Goal: Information Seeking & Learning: Check status

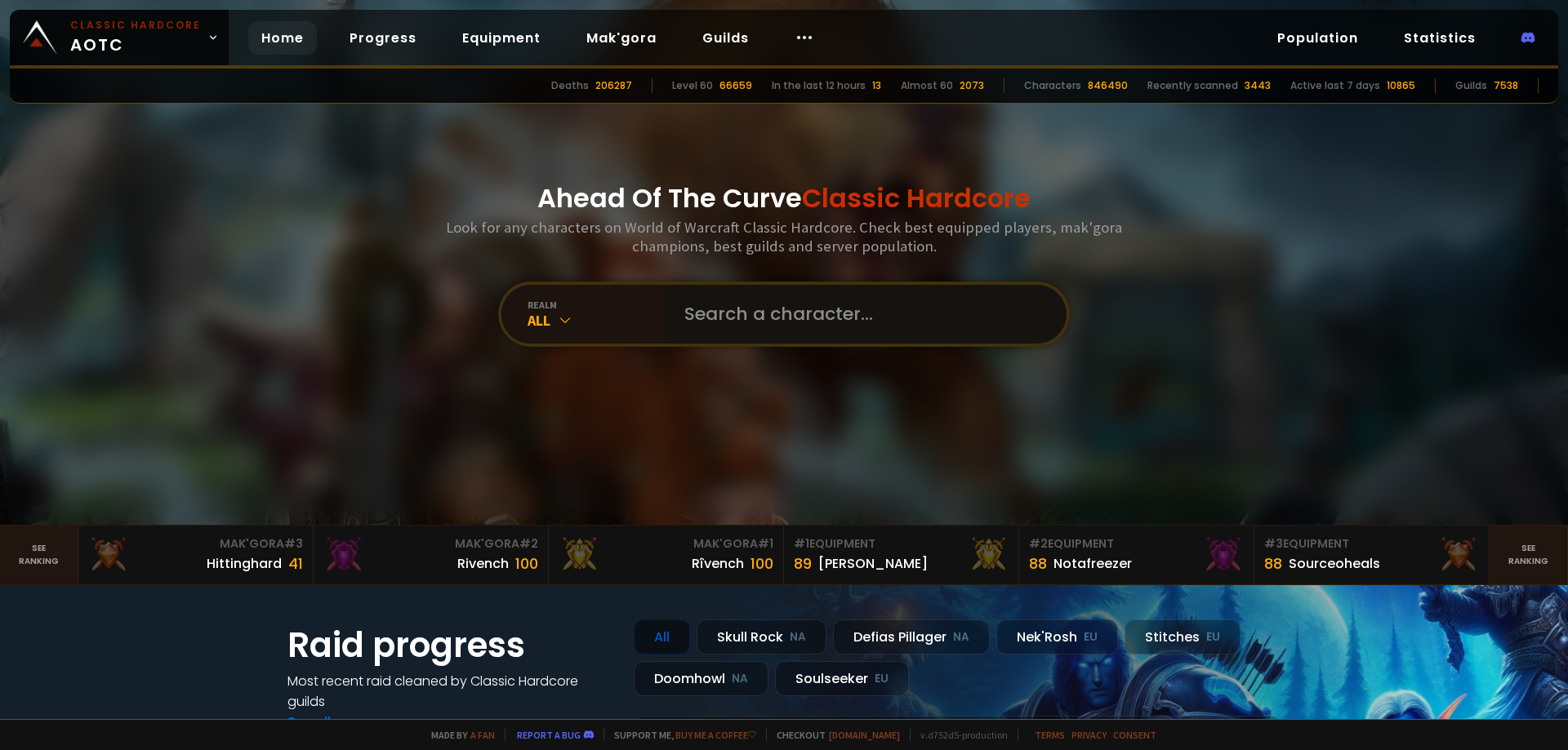
click at [769, 328] on input "text" at bounding box center [861, 313] width 373 height 58
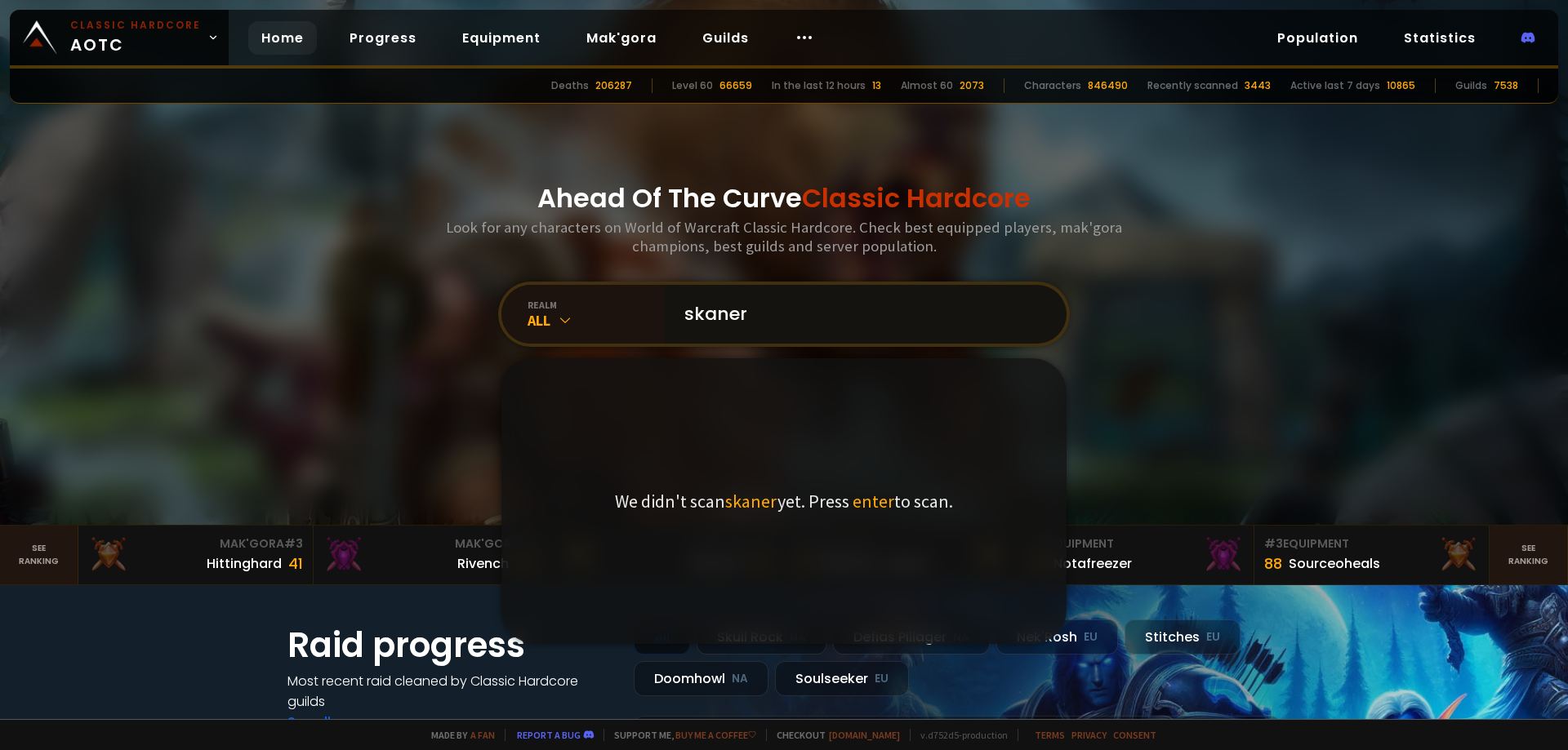
type input "skaner"
click at [867, 505] on span "enter" at bounding box center [873, 502] width 42 height 23
click at [915, 330] on input "skaner" at bounding box center [861, 313] width 373 height 58
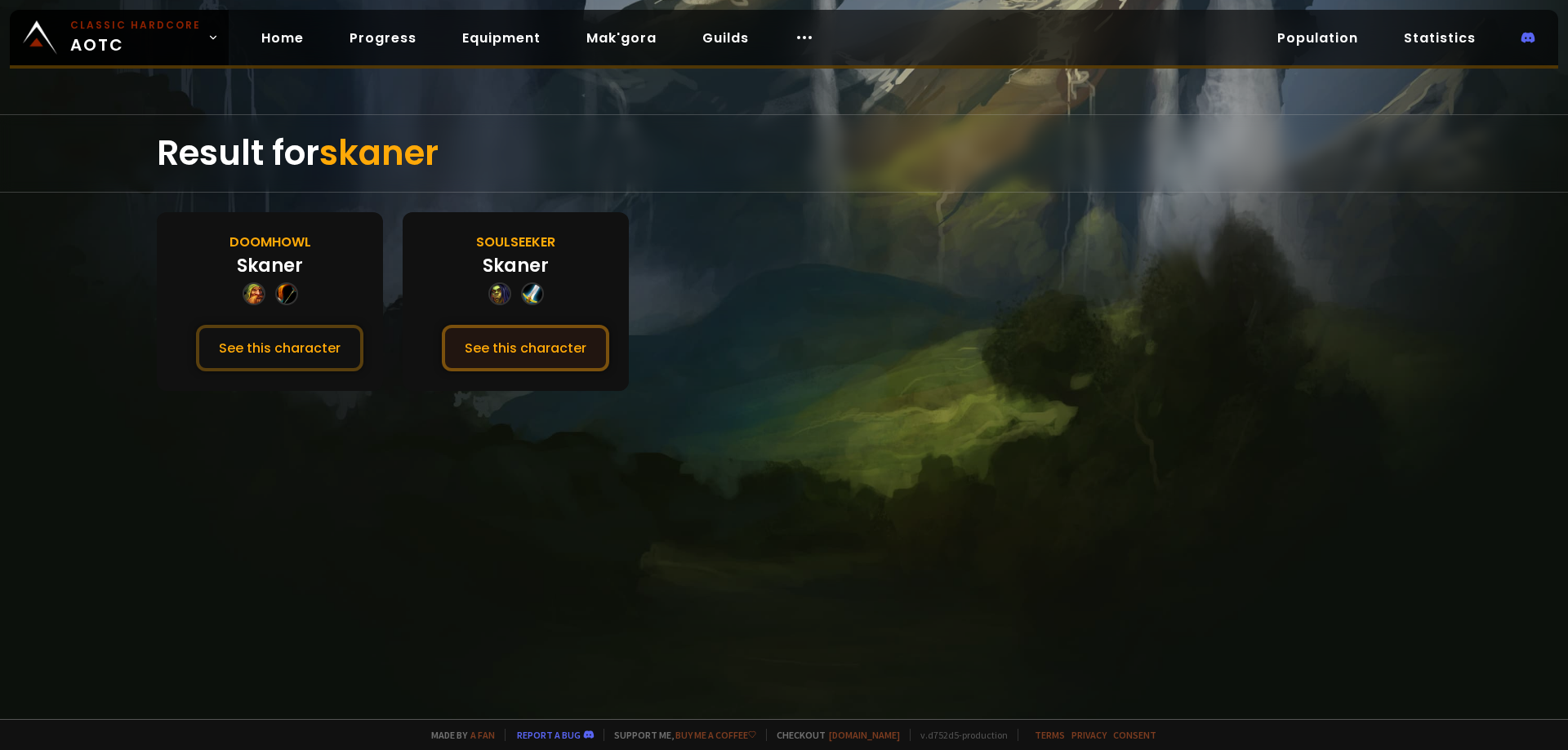
click at [515, 337] on button "See this character" at bounding box center [526, 349] width 168 height 46
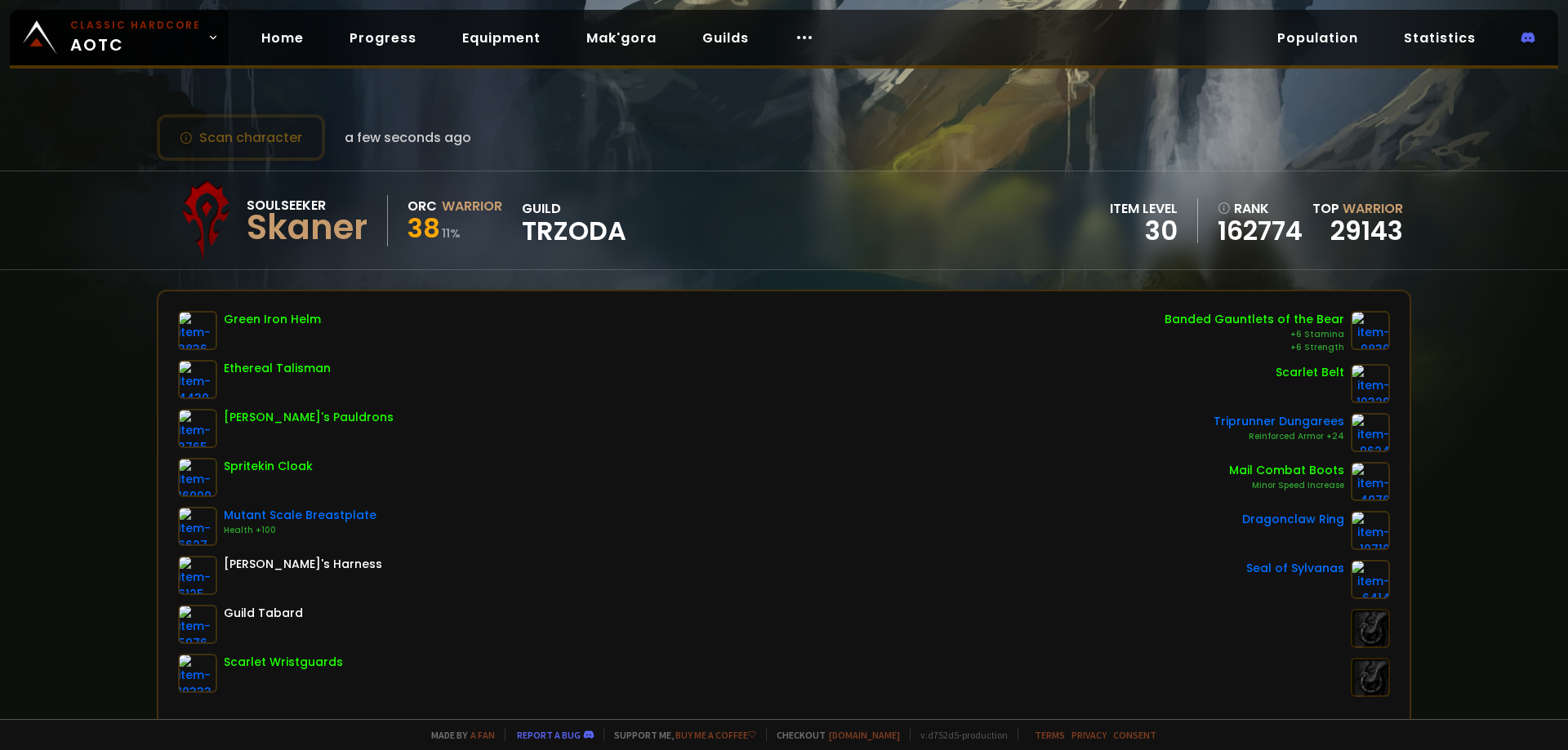
click at [4, 178] on div "Soulseeker Skaner Orc Warrior 38 11 % guild TRZODA item level 30 rank 162774 To…" at bounding box center [784, 220] width 1568 height 99
click at [285, 152] on button "Scan character" at bounding box center [240, 137] width 168 height 46
click at [230, 151] on button "Scan character" at bounding box center [240, 137] width 168 height 46
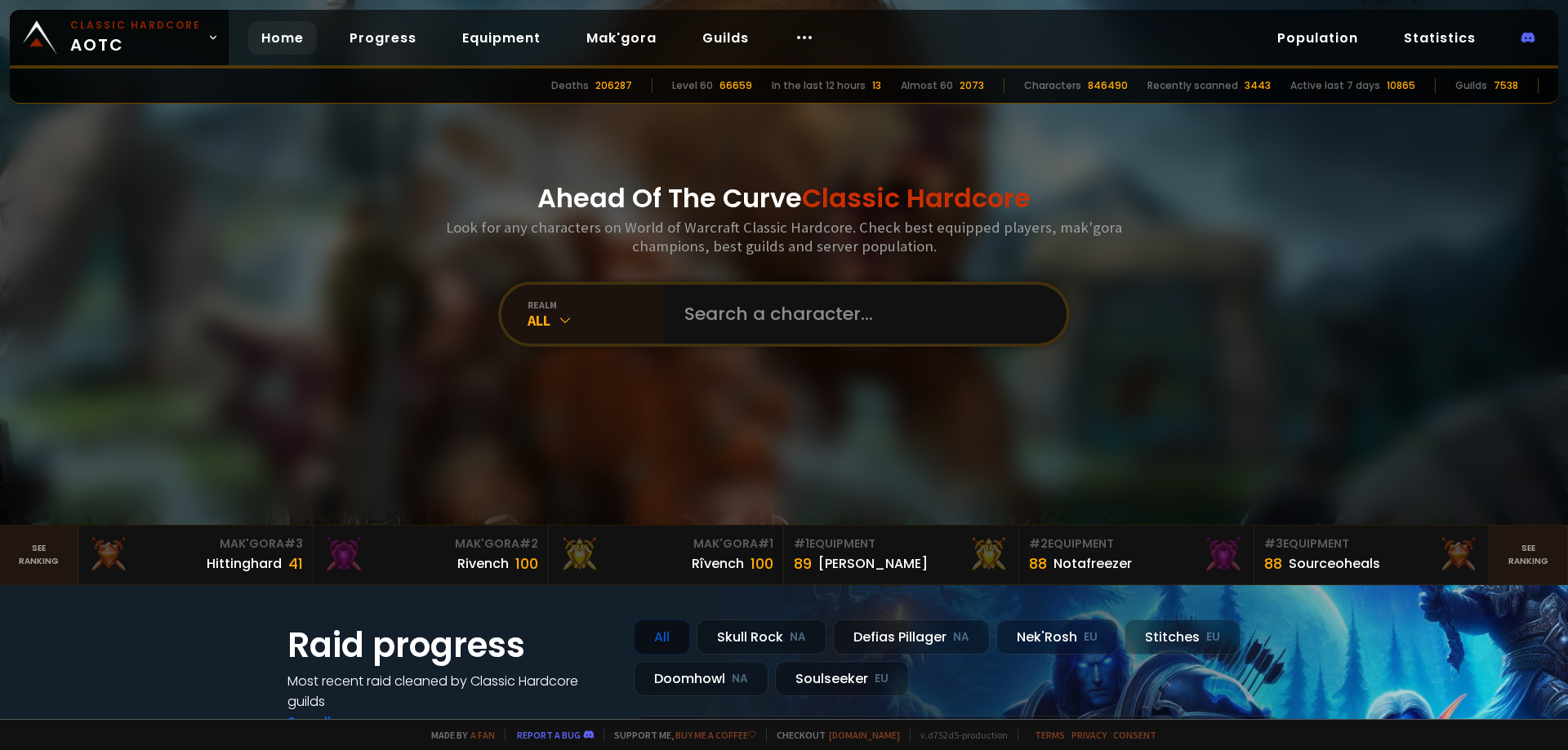
click at [719, 325] on input "text" at bounding box center [861, 313] width 373 height 58
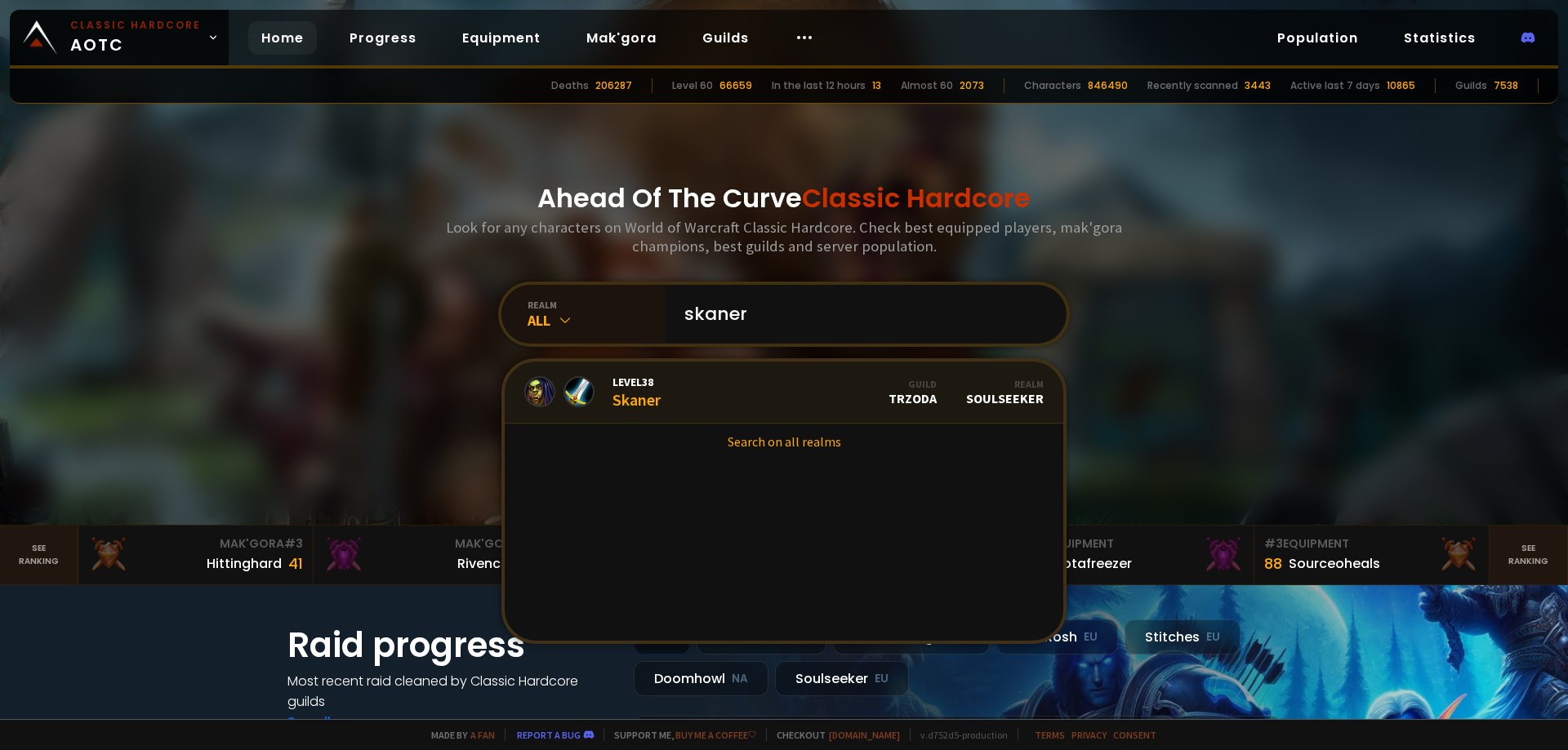
type input "skaner"
click at [750, 405] on link "Level 38 Skaner Guild TRZODA Realm Soulseeker" at bounding box center [784, 392] width 558 height 62
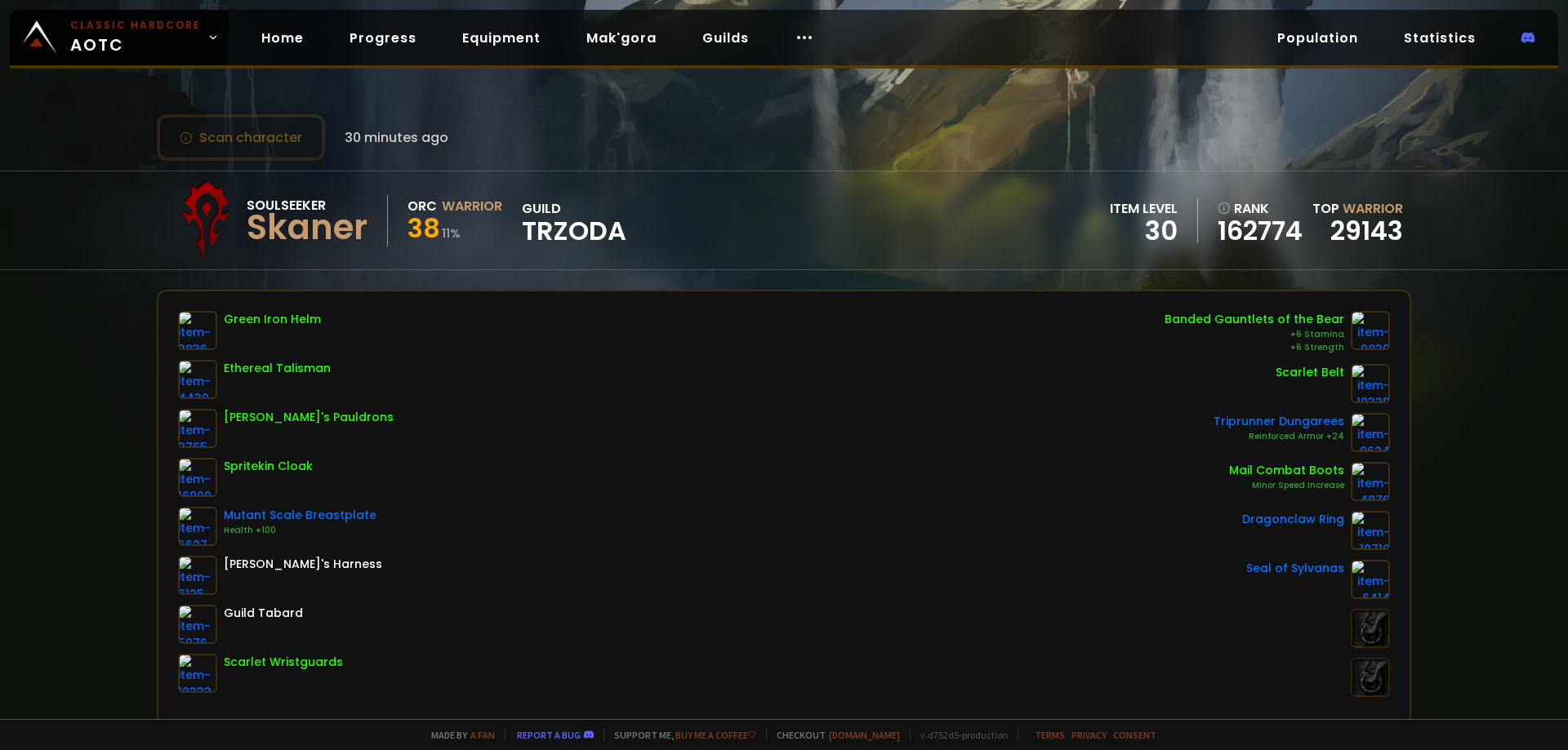
click at [293, 161] on div "Scan character 30 minutes ago Soulseeker Skaner Orc Warrior 38 11 % guild TRZOD…" at bounding box center [784, 360] width 1568 height 719
click at [293, 143] on button "Scan character" at bounding box center [240, 137] width 168 height 46
drag, startPoint x: 293, startPoint y: 143, endPoint x: 992, endPoint y: 237, distance: 705.3
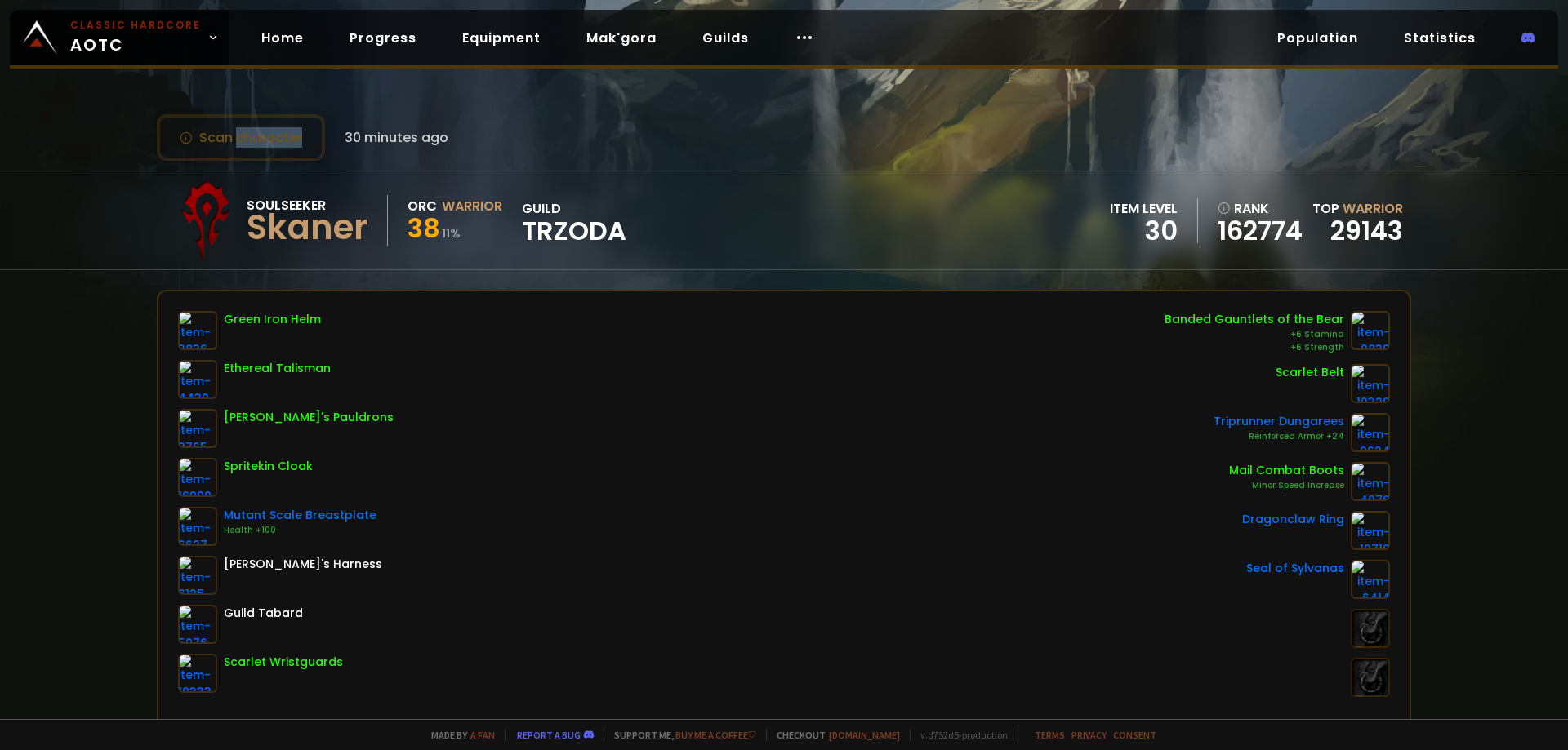
click at [300, 146] on button "Scan character" at bounding box center [240, 137] width 168 height 46
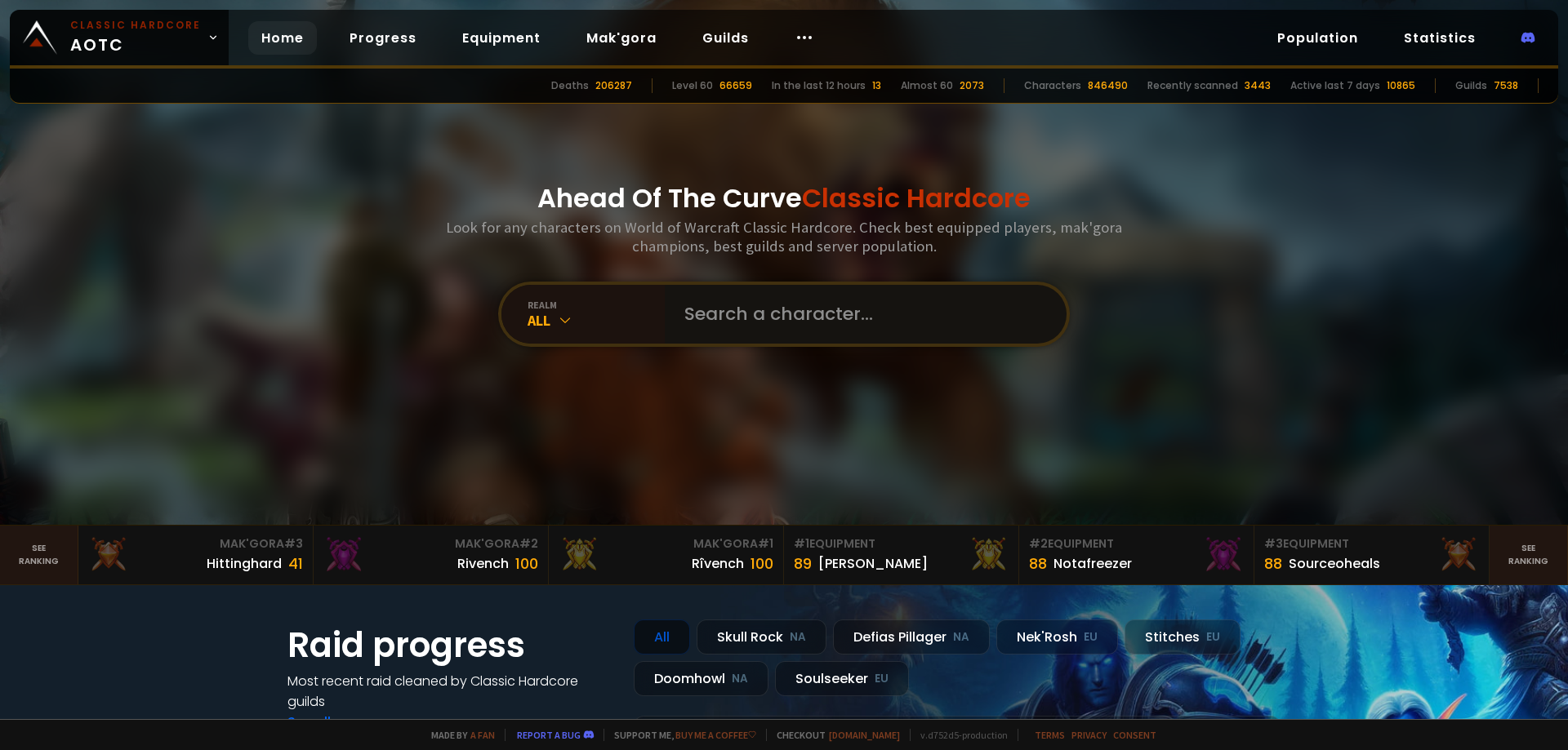
click at [696, 328] on input "text" at bounding box center [861, 313] width 373 height 58
type input "kumattora"
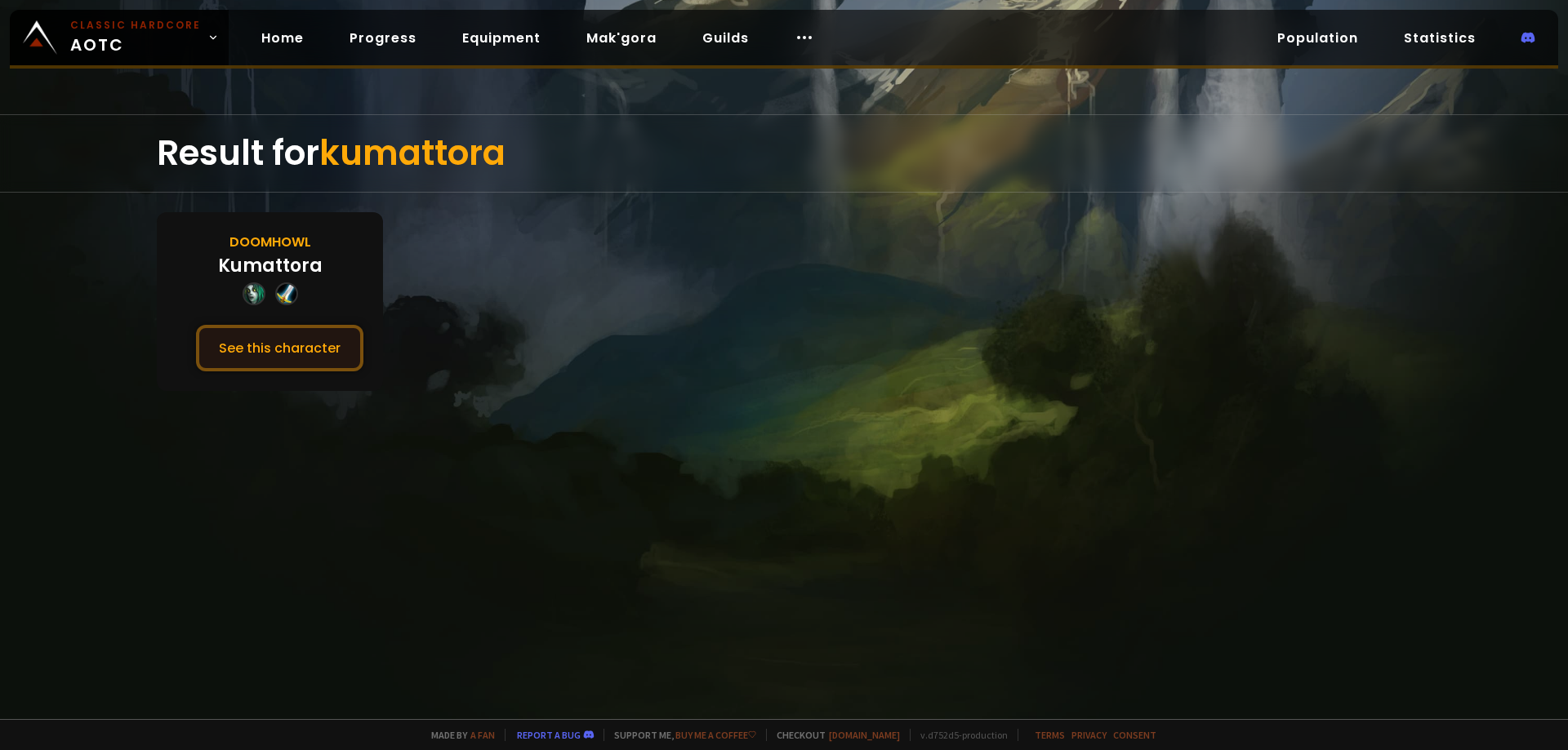
click at [285, 332] on button "See this character" at bounding box center [279, 349] width 168 height 46
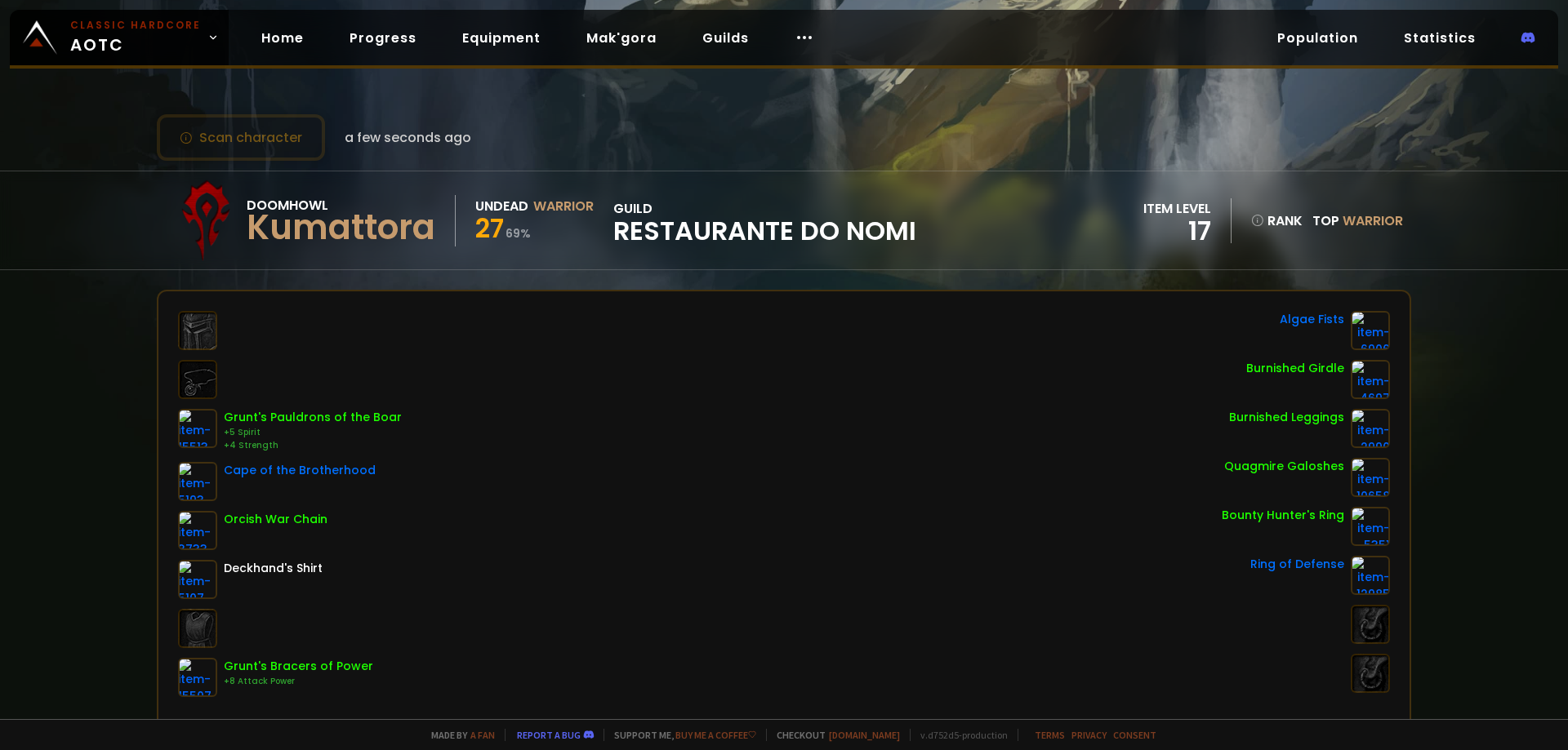
click at [1205, 239] on div "item level 17" at bounding box center [1187, 221] width 88 height 44
